Goal: Task Accomplishment & Management: Manage account settings

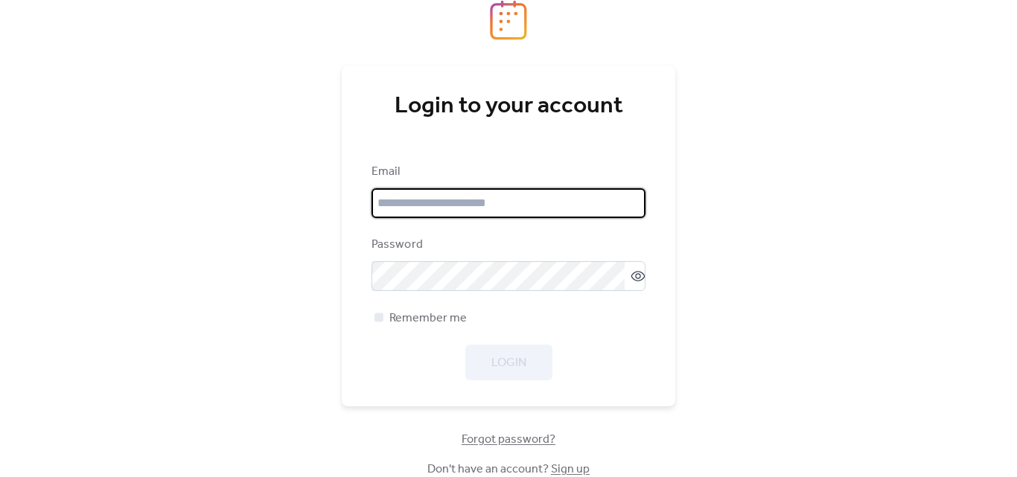
click at [490, 207] on input "email" at bounding box center [508, 203] width 274 height 30
type input "**********"
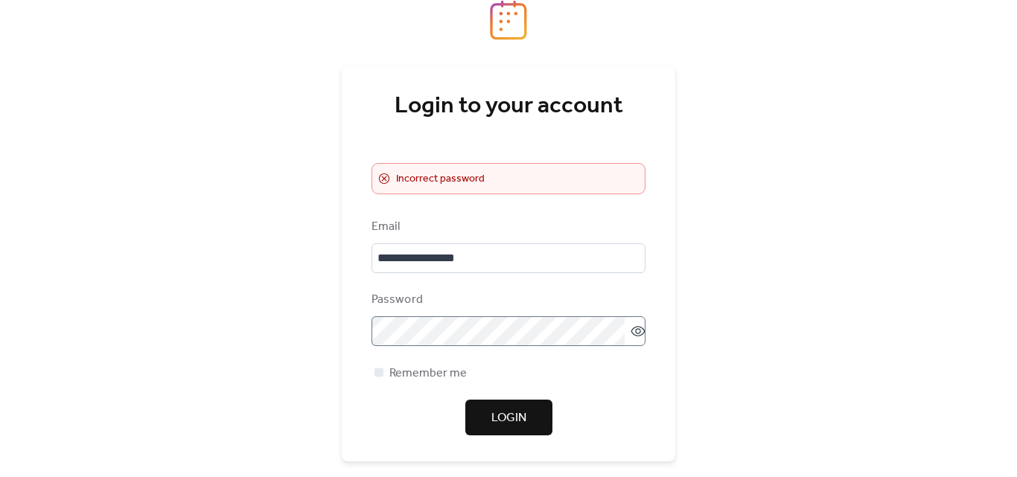
click at [630, 328] on icon at bounding box center [637, 331] width 15 height 15
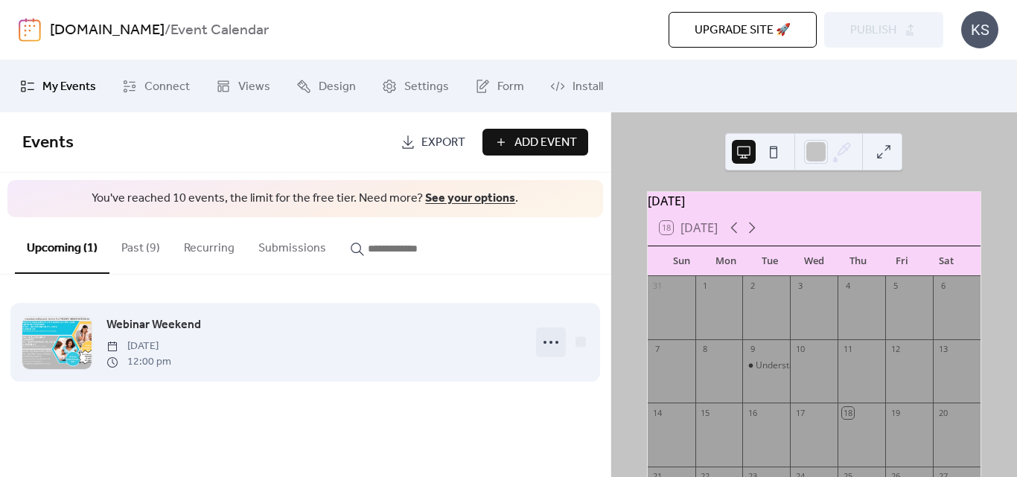
click at [554, 339] on icon at bounding box center [551, 342] width 24 height 24
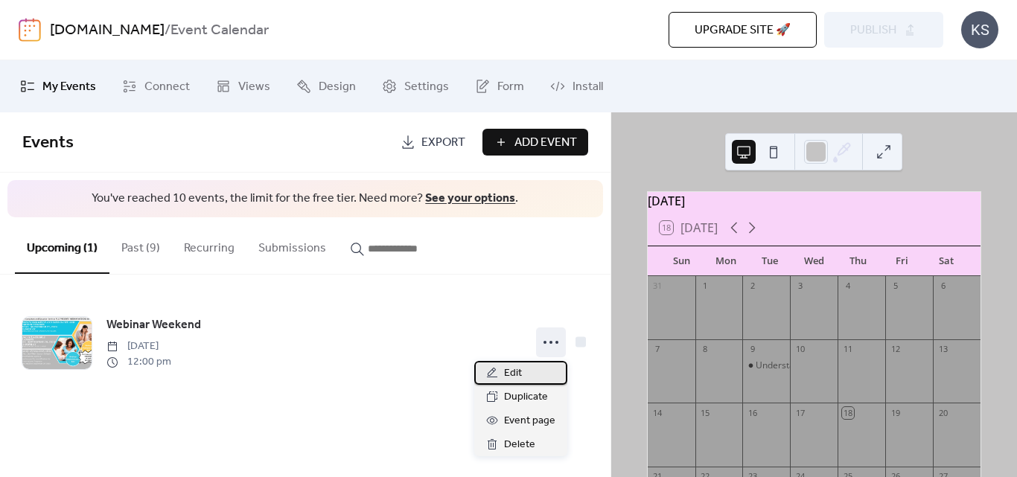
click at [521, 365] on span "Edit" at bounding box center [513, 374] width 18 height 18
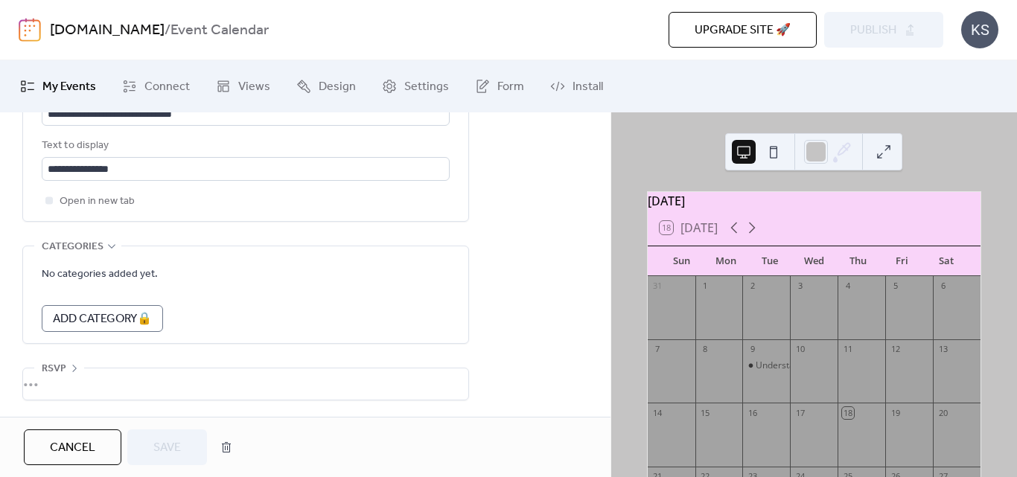
scroll to position [667, 0]
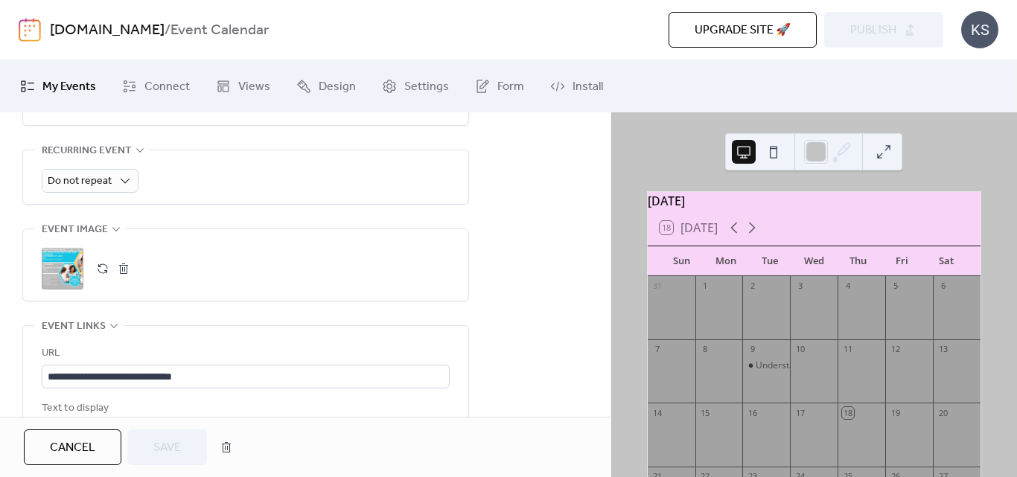
click at [121, 263] on button "button" at bounding box center [123, 268] width 21 height 21
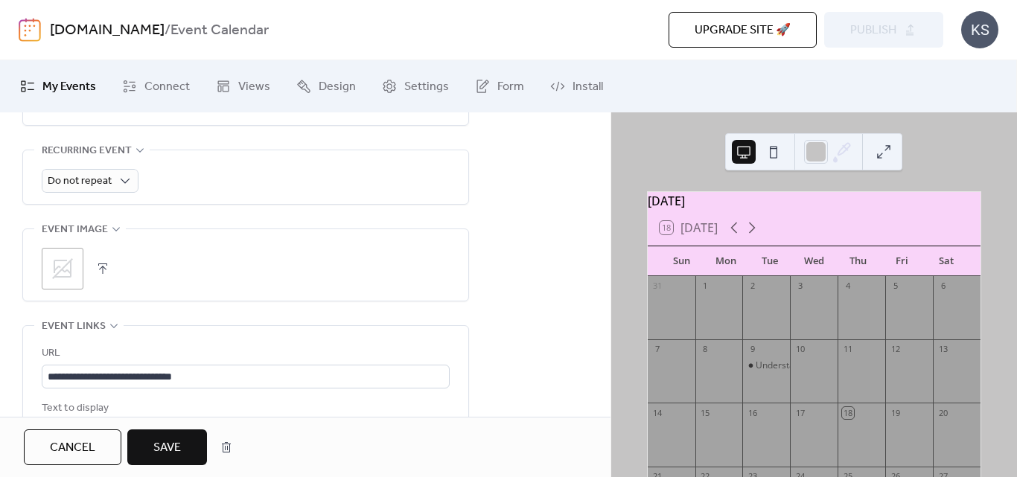
click at [63, 263] on icon at bounding box center [63, 269] width 24 height 24
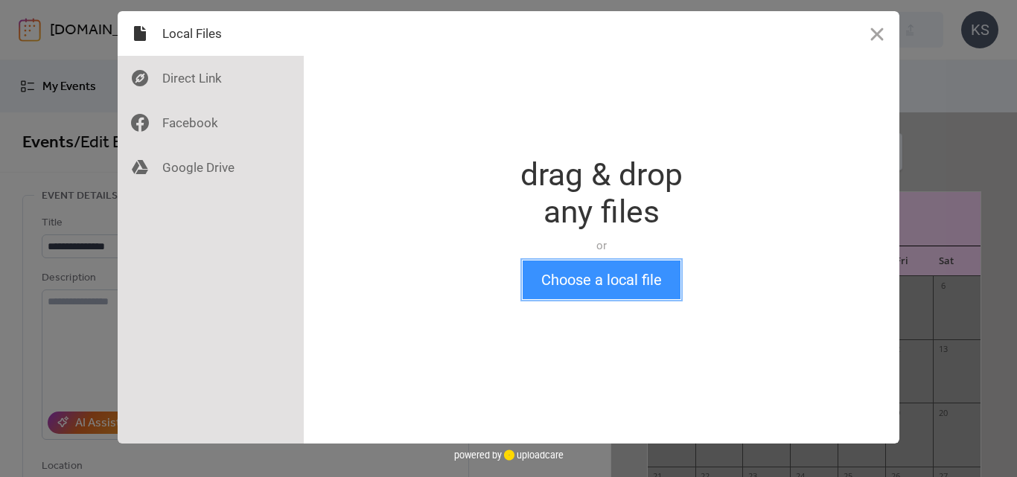
click at [630, 272] on button "Choose a local file" at bounding box center [601, 279] width 158 height 39
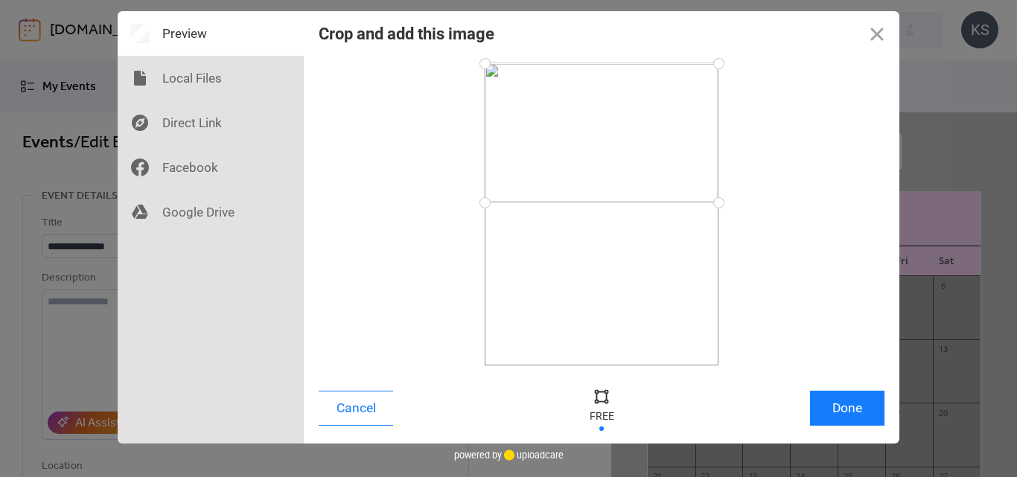
drag, startPoint x: 488, startPoint y: 362, endPoint x: 466, endPoint y: 202, distance: 161.6
click at [466, 202] on div at bounding box center [602, 214] width 566 height 302
click at [871, 408] on button "Done" at bounding box center [847, 408] width 74 height 35
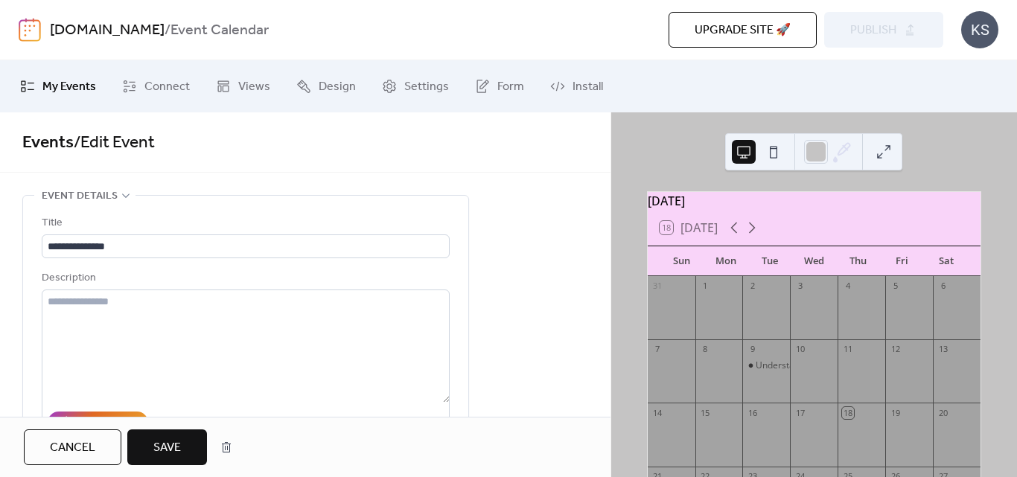
click at [166, 455] on span "Save" at bounding box center [167, 448] width 28 height 18
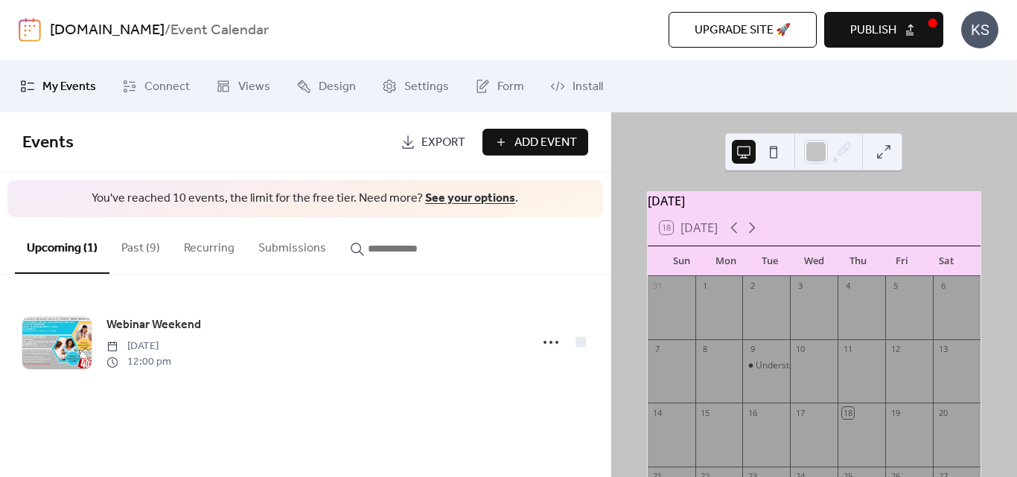
click at [886, 31] on span "Publish" at bounding box center [873, 31] width 46 height 18
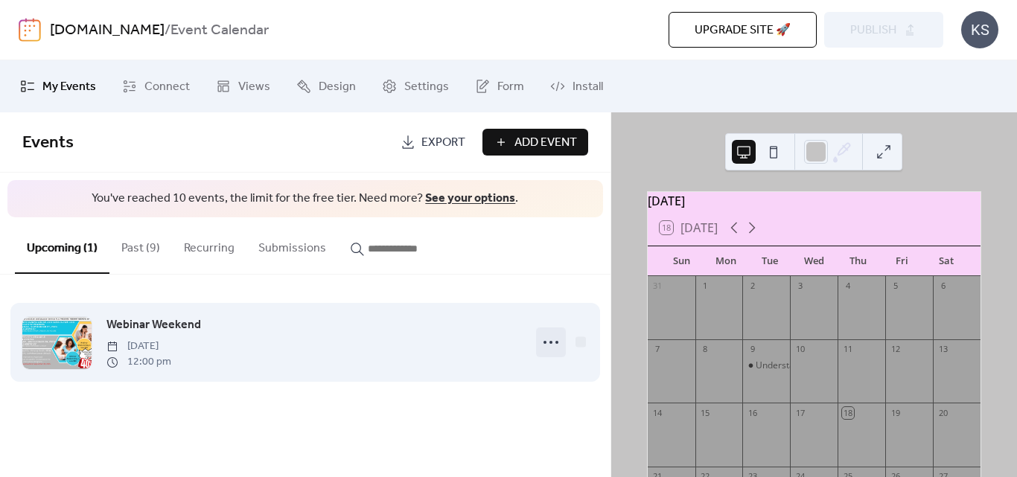
click at [553, 345] on icon at bounding box center [551, 342] width 24 height 24
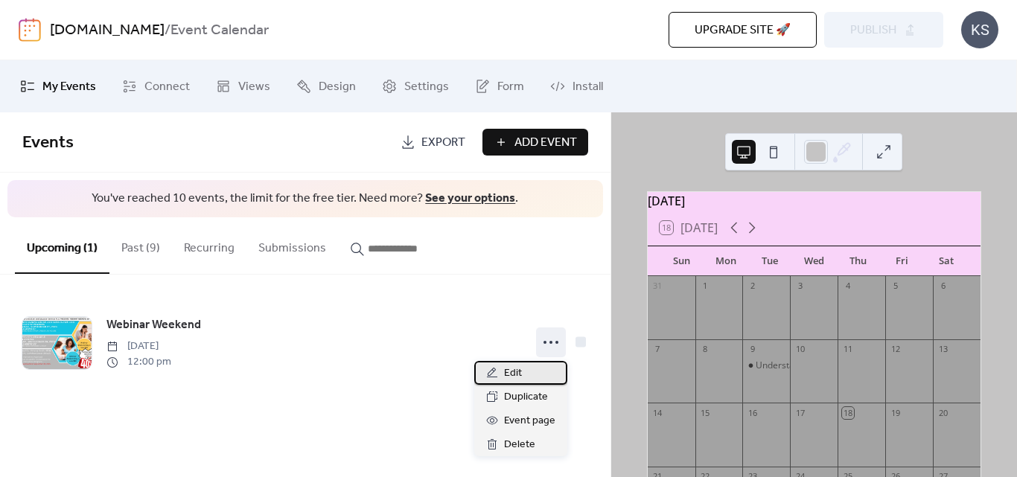
click at [537, 368] on div "Edit" at bounding box center [520, 373] width 93 height 24
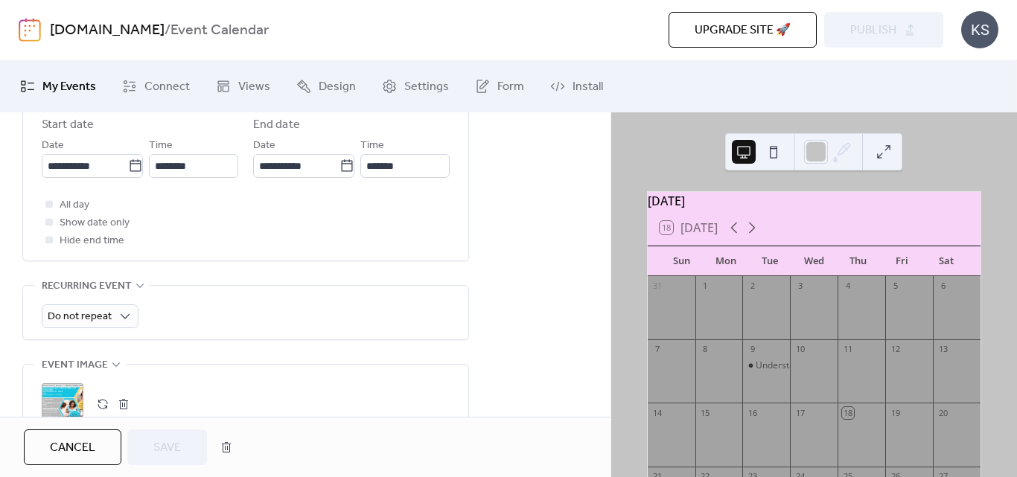
scroll to position [797, 0]
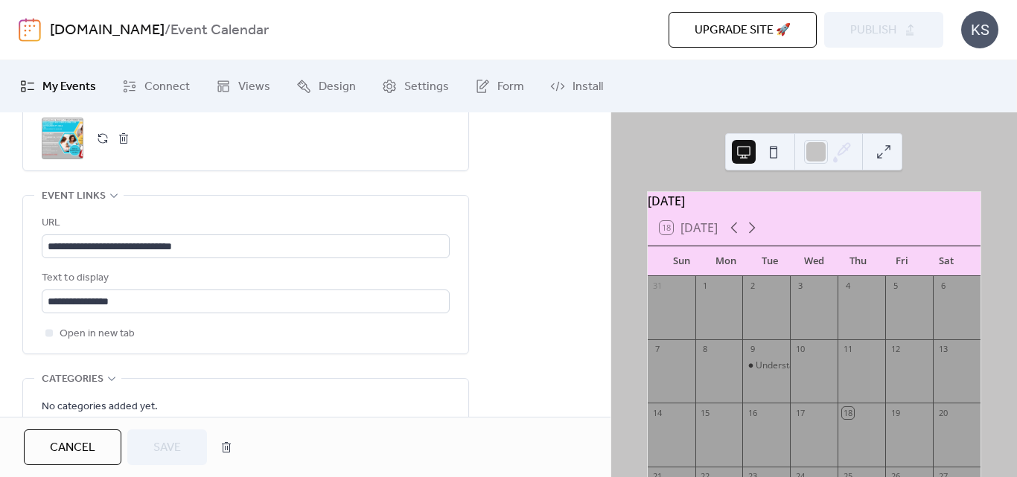
click at [60, 136] on div ";" at bounding box center [63, 139] width 42 height 42
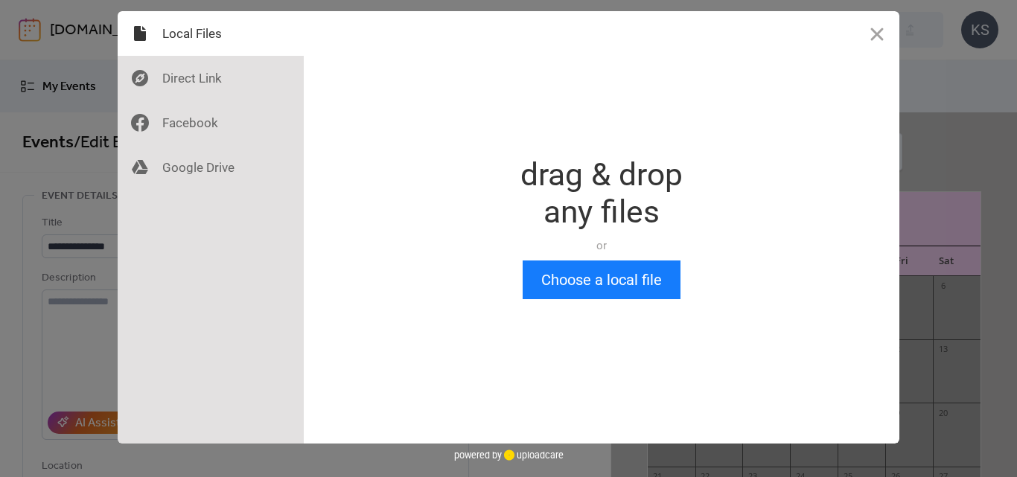
scroll to position [0, 0]
click at [633, 278] on button "Choose a local file" at bounding box center [601, 279] width 158 height 39
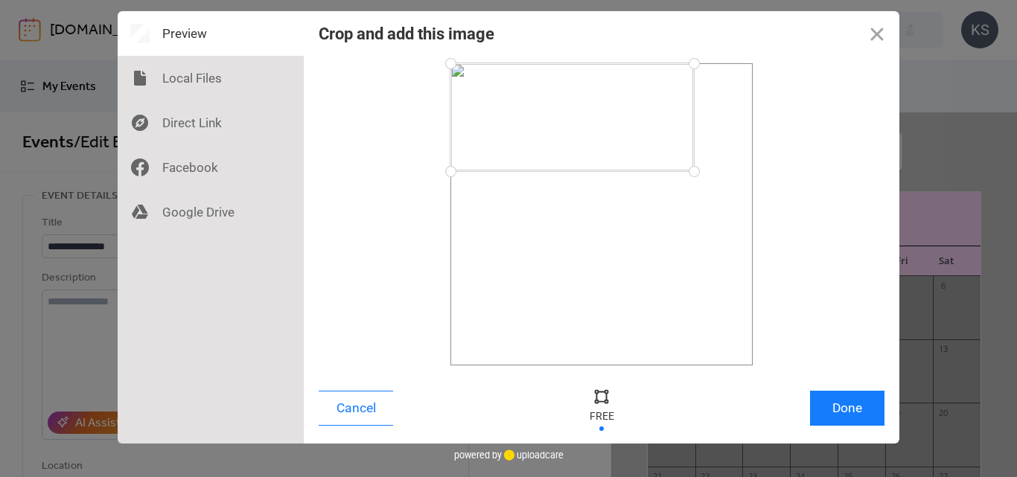
drag, startPoint x: 752, startPoint y: 358, endPoint x: 694, endPoint y: 171, distance: 195.6
click at [694, 171] on div at bounding box center [694, 172] width 26 height 26
drag, startPoint x: 442, startPoint y: 170, endPoint x: 516, endPoint y: 172, distance: 73.7
click at [516, 172] on div at bounding box center [516, 172] width 26 height 26
click at [691, 170] on div at bounding box center [691, 170] width 26 height 26
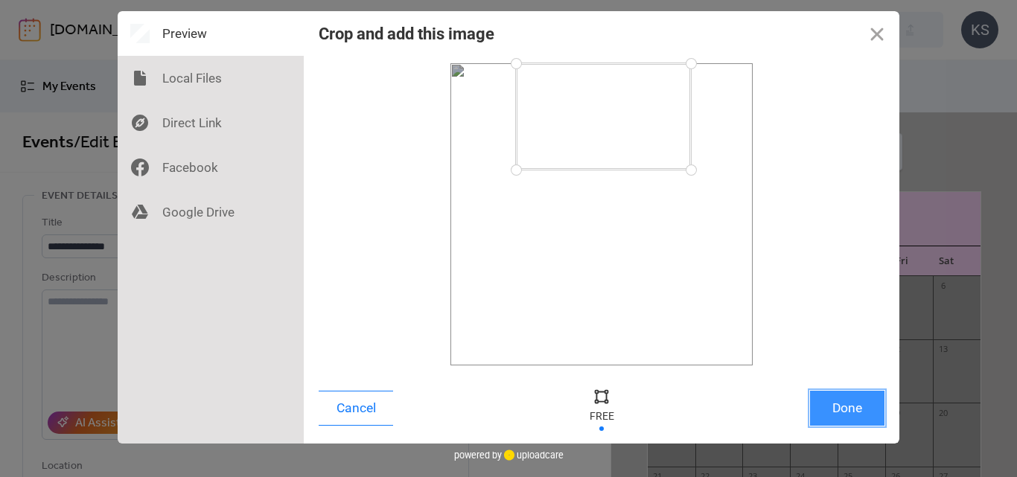
click at [859, 403] on button "Done" at bounding box center [847, 408] width 74 height 35
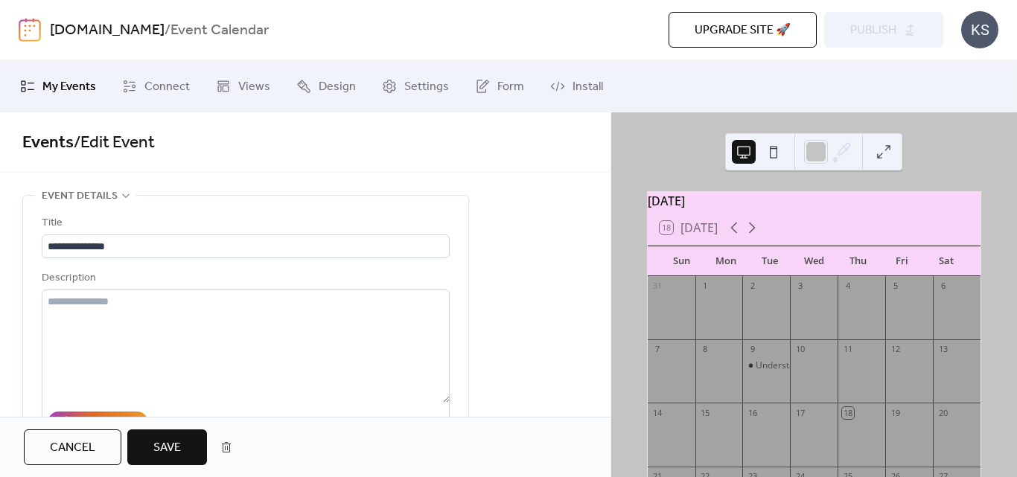
click at [177, 444] on span "Save" at bounding box center [167, 448] width 28 height 18
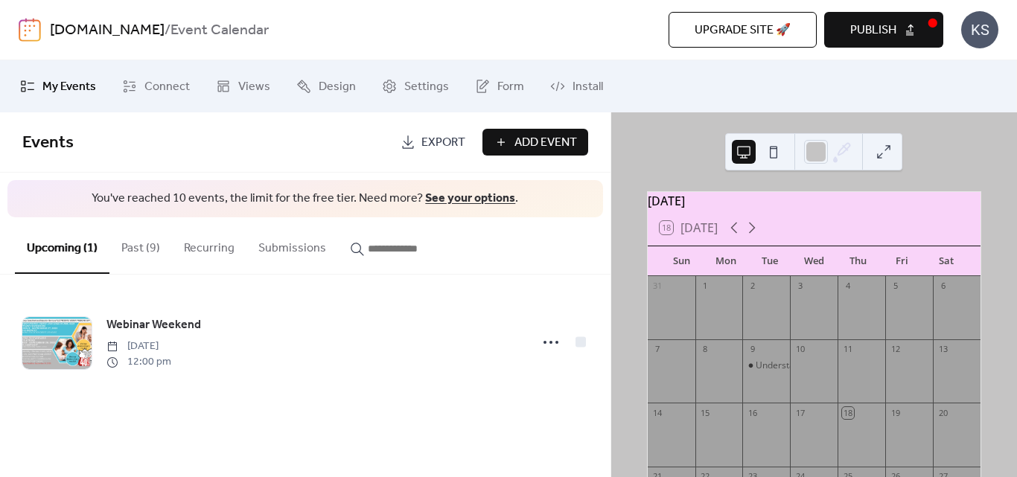
click at [899, 29] on button "Publish" at bounding box center [883, 30] width 119 height 36
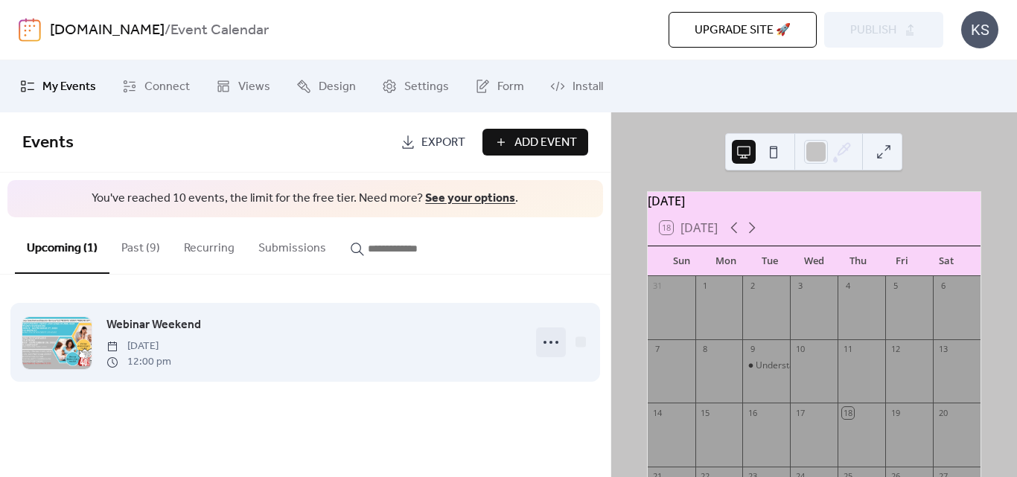
click at [551, 342] on circle at bounding box center [550, 342] width 3 height 3
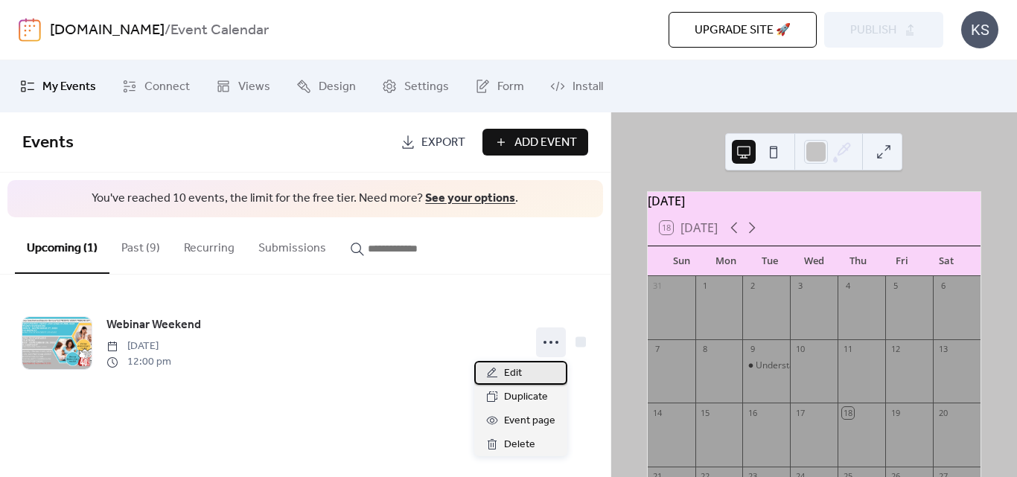
click at [504, 373] on span "Edit" at bounding box center [513, 374] width 18 height 18
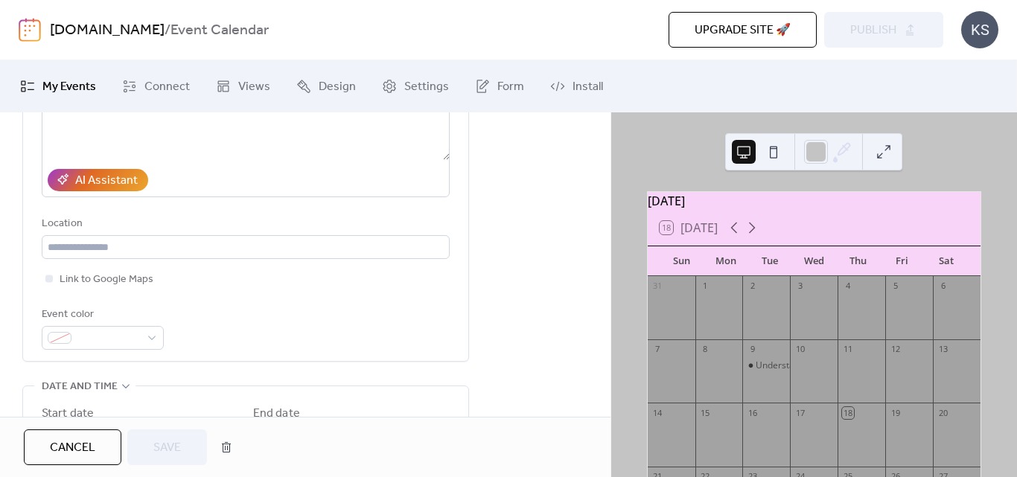
scroll to position [266, 0]
